Goal: Use online tool/utility: Utilize a website feature to perform a specific function

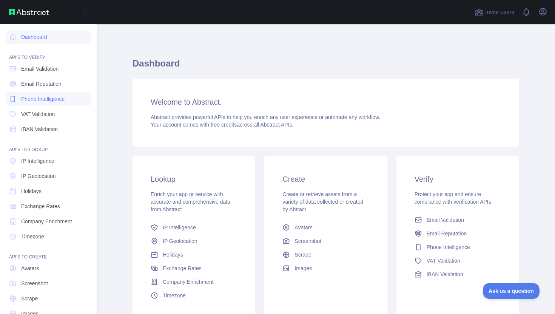
click at [41, 101] on span "Phone Intelligence" at bounding box center [42, 99] width 43 height 8
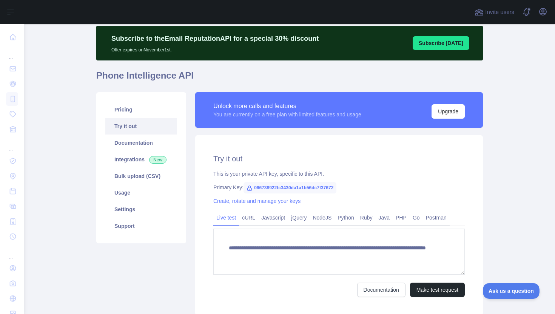
scroll to position [25, 0]
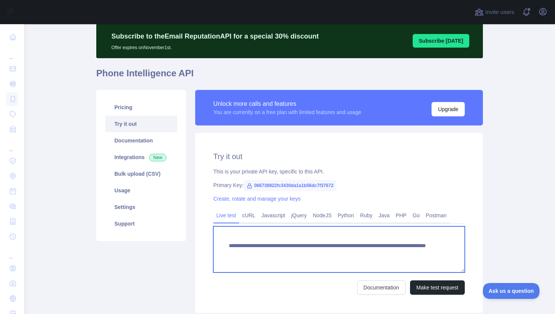
click at [404, 252] on textarea "**********" at bounding box center [338, 249] width 251 height 46
paste textarea "**********"
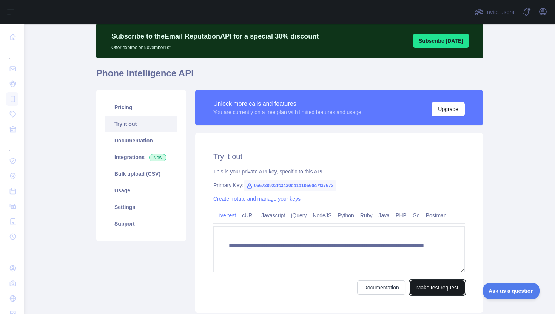
click at [433, 291] on button "Make test request" at bounding box center [437, 287] width 55 height 14
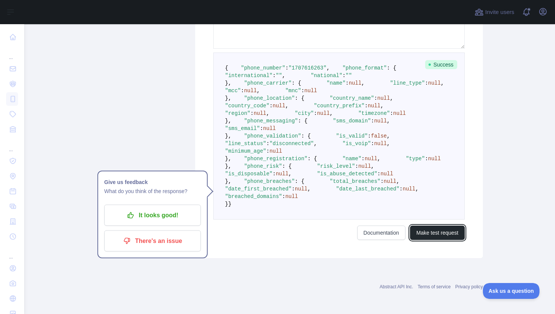
scroll to position [369, 0]
click at [163, 234] on p "There's an issue" at bounding box center [152, 240] width 85 height 13
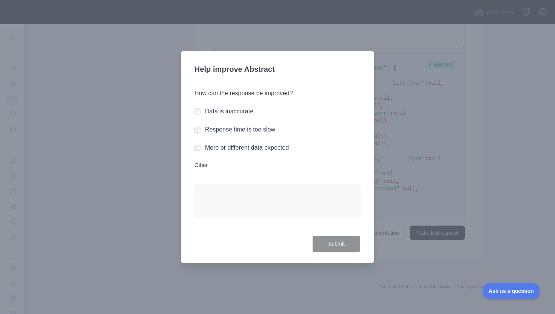
click at [204, 163] on label "Other" at bounding box center [277, 165] width 166 height 8
click at [204, 184] on textarea "Other" at bounding box center [277, 200] width 166 height 33
click at [216, 132] on label "Response time is too slow" at bounding box center [240, 129] width 70 height 6
click at [226, 115] on div "Data is inaccurate" at bounding box center [229, 111] width 48 height 9
click at [232, 109] on label "Data is inaccurate" at bounding box center [229, 111] width 48 height 6
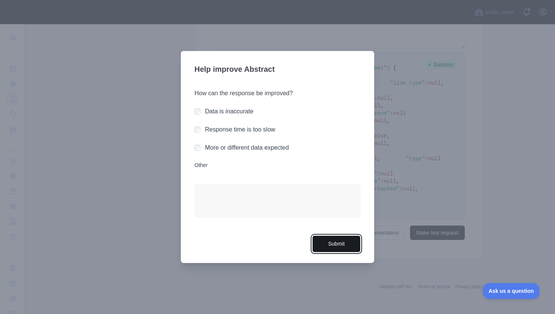
click at [330, 245] on button "Submit" at bounding box center [336, 243] width 48 height 17
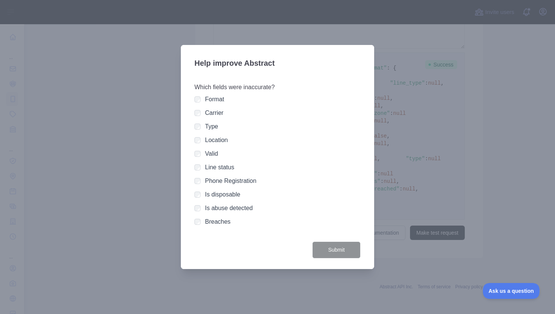
click at [221, 182] on label "Phone Registration" at bounding box center [230, 180] width 51 height 6
click at [209, 101] on label "Format" at bounding box center [214, 99] width 19 height 6
click at [207, 145] on div "Format Carrier Type Location Valid Line status Phone Registration Is disposable…" at bounding box center [277, 160] width 166 height 131
click at [203, 140] on div "Location" at bounding box center [277, 140] width 166 height 9
click at [330, 251] on button "Submit" at bounding box center [336, 249] width 48 height 17
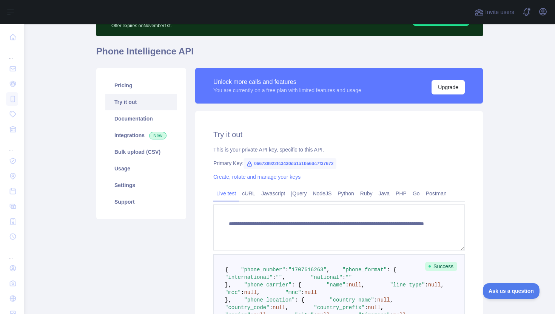
scroll to position [55, 0]
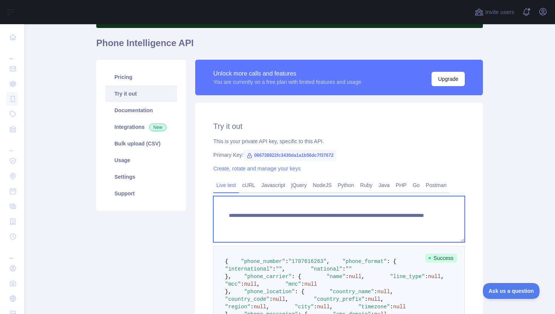
drag, startPoint x: 399, startPoint y: 223, endPoint x: 370, endPoint y: 223, distance: 29.8
click at [370, 223] on textarea "**********" at bounding box center [338, 219] width 251 height 46
paste textarea "***"
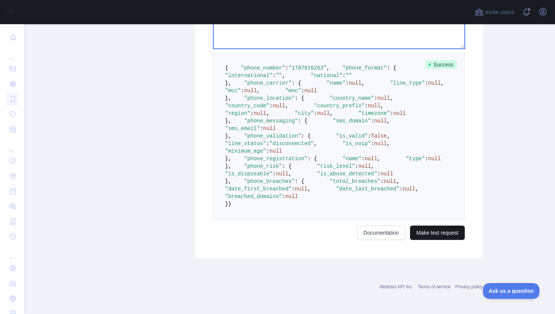
type textarea "**********"
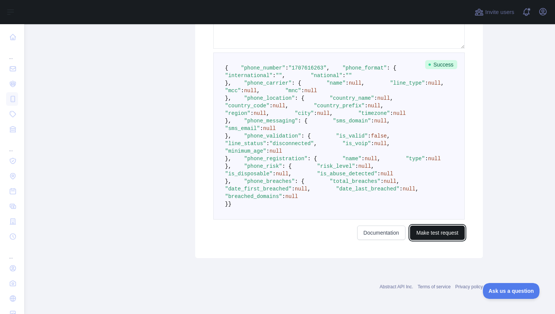
click at [441, 234] on button "Make test request" at bounding box center [437, 232] width 55 height 14
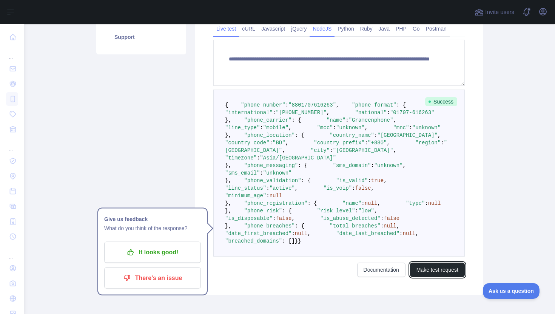
scroll to position [239, 0]
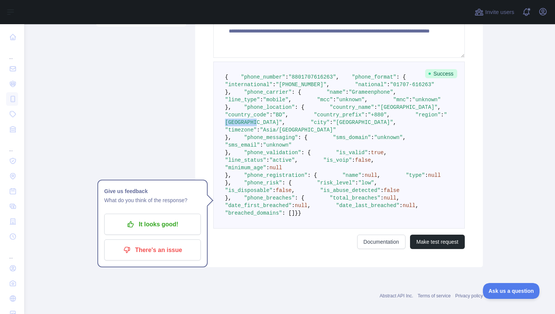
drag, startPoint x: 286, startPoint y: 198, endPoint x: 316, endPoint y: 198, distance: 30.2
click at [316, 125] on span ""[GEOGRAPHIC_DATA]"" at bounding box center [336, 119] width 222 height 14
copy span "[GEOGRAPHIC_DATA]"
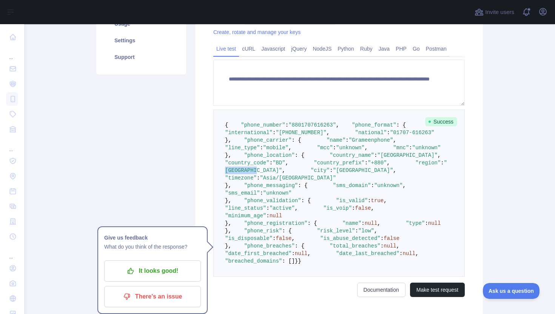
scroll to position [0, 0]
